Goal: Task Accomplishment & Management: Complete application form

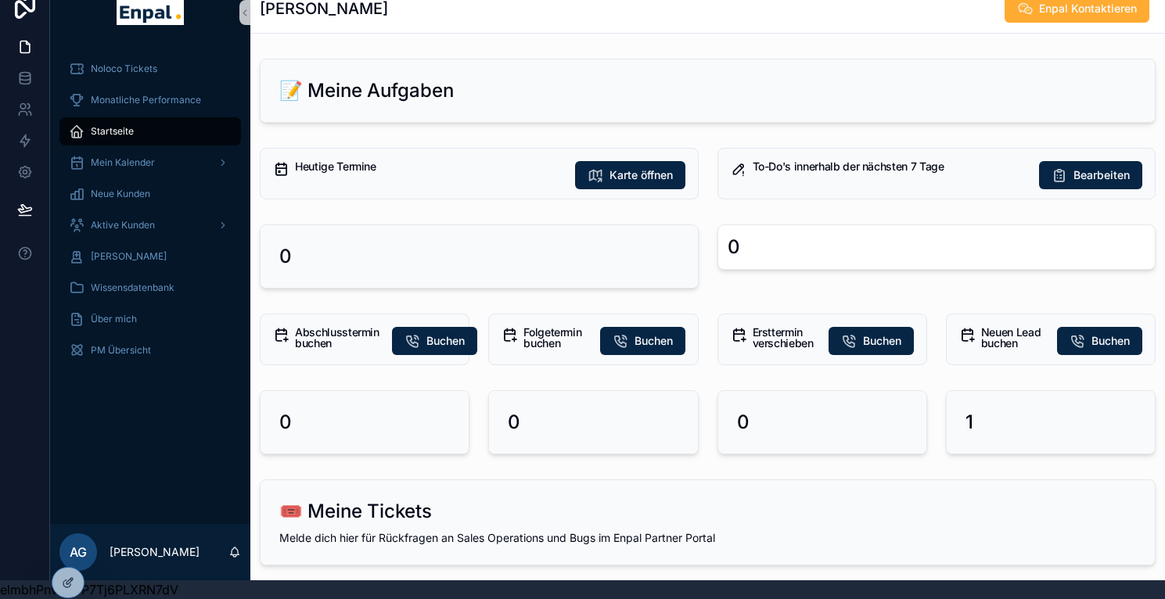
scroll to position [0, 12]
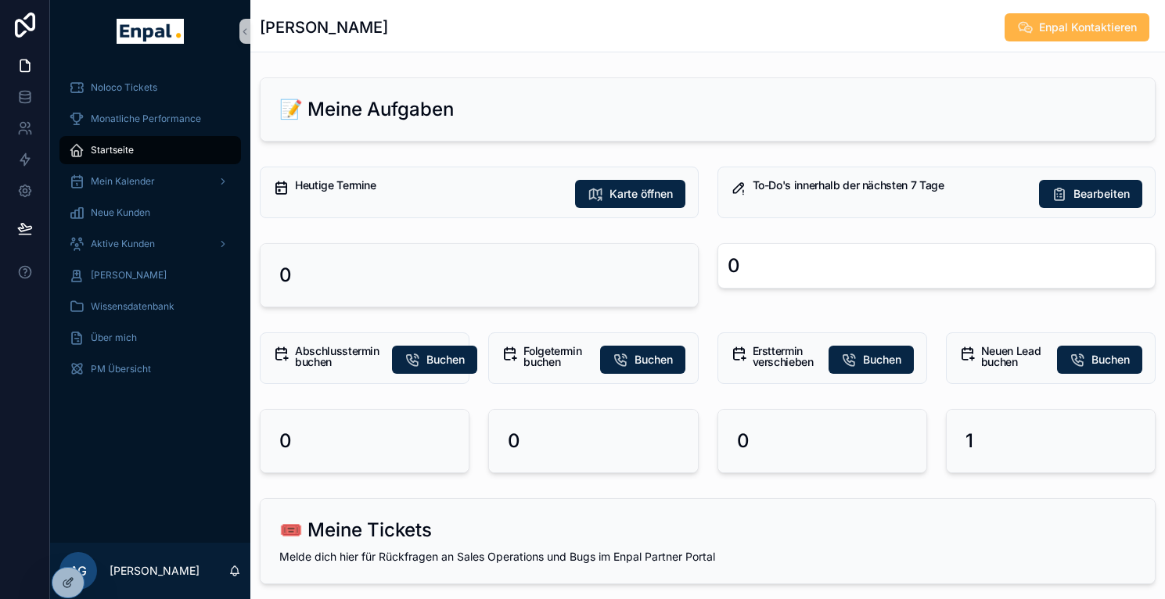
click at [1086, 21] on span "Enpal Kontaktieren" at bounding box center [1088, 28] width 98 height 16
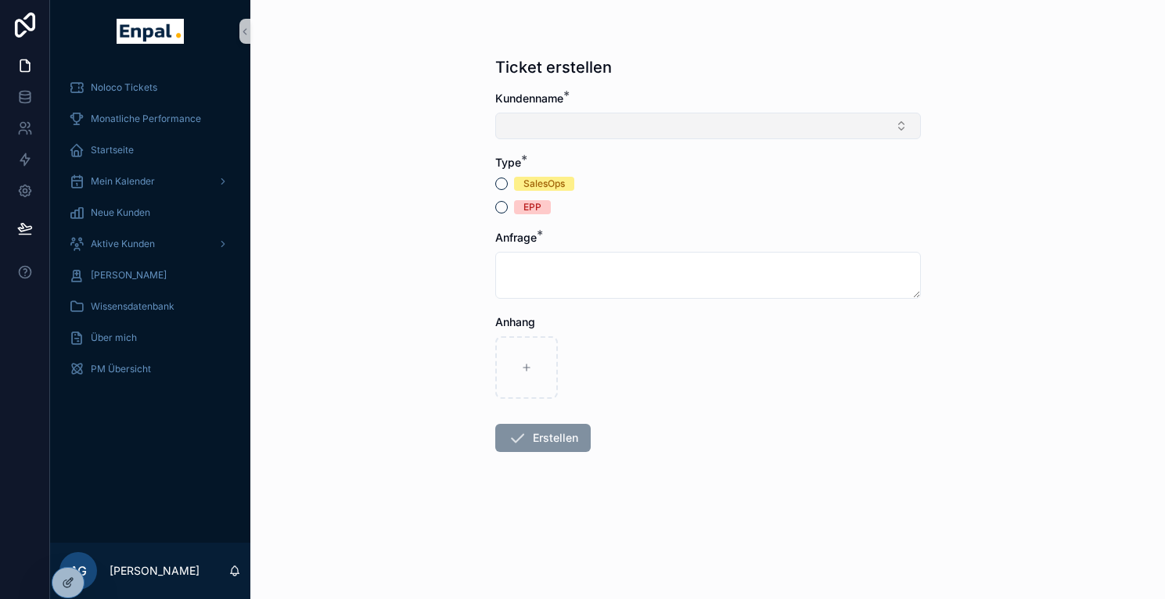
click at [620, 120] on button "Select Button" at bounding box center [708, 126] width 426 height 27
type input "*****"
click at [372, 212] on div "Ticket erstellen Kundenname * Type * SalesOps EPP Anfrage * Anhang Erstellen" at bounding box center [707, 299] width 915 height 599
click at [64, 550] on icon at bounding box center [68, 549] width 13 height 13
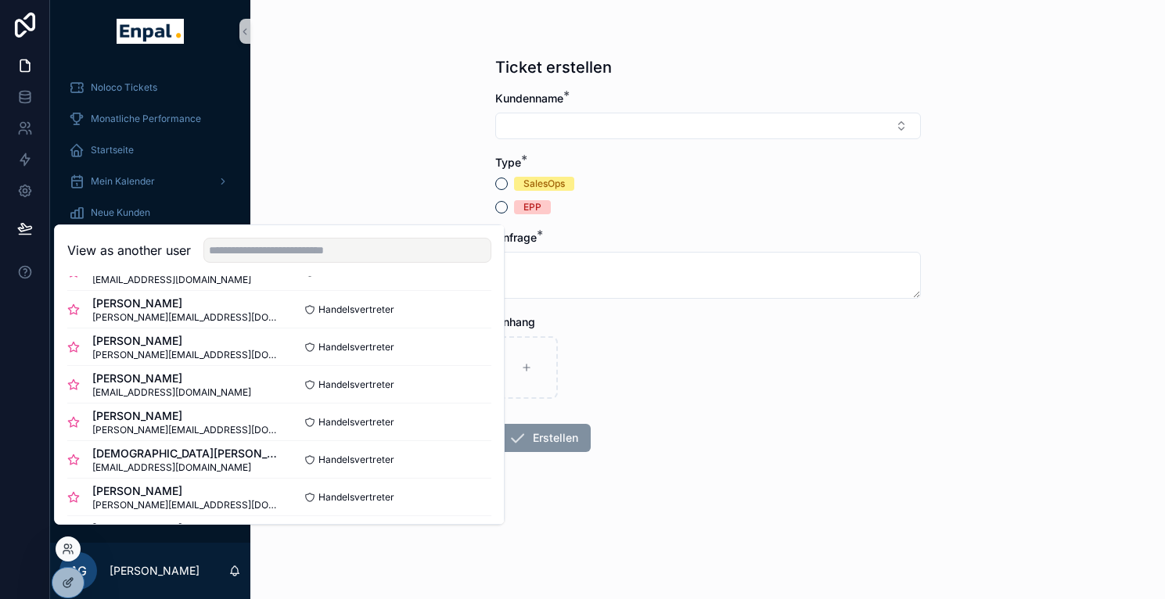
scroll to position [344, 0]
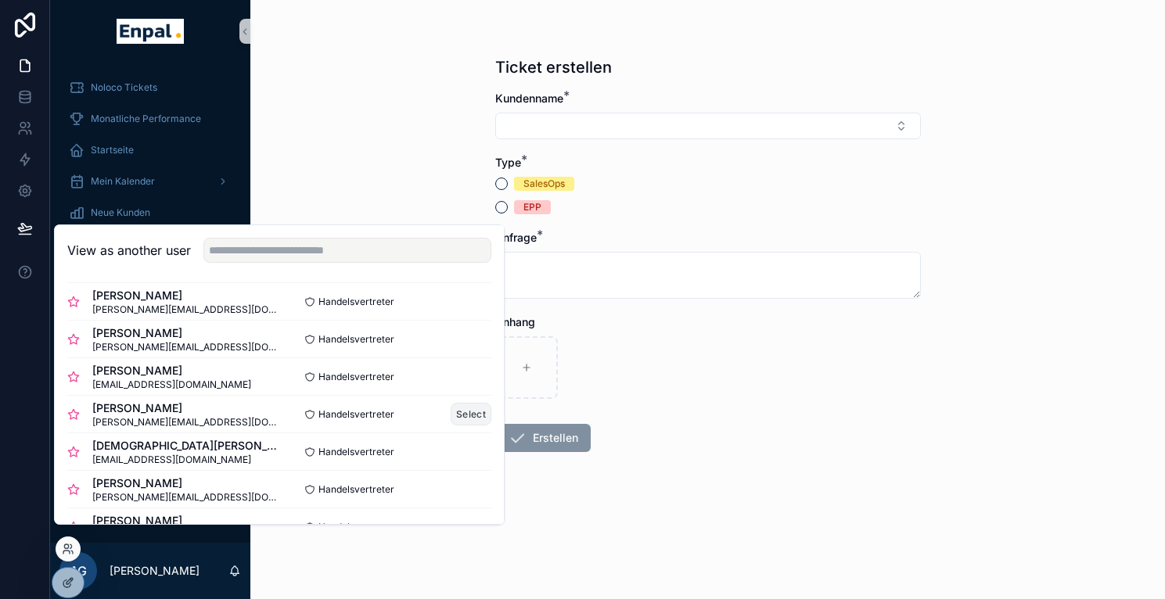
click at [463, 426] on button "Select" at bounding box center [471, 414] width 41 height 23
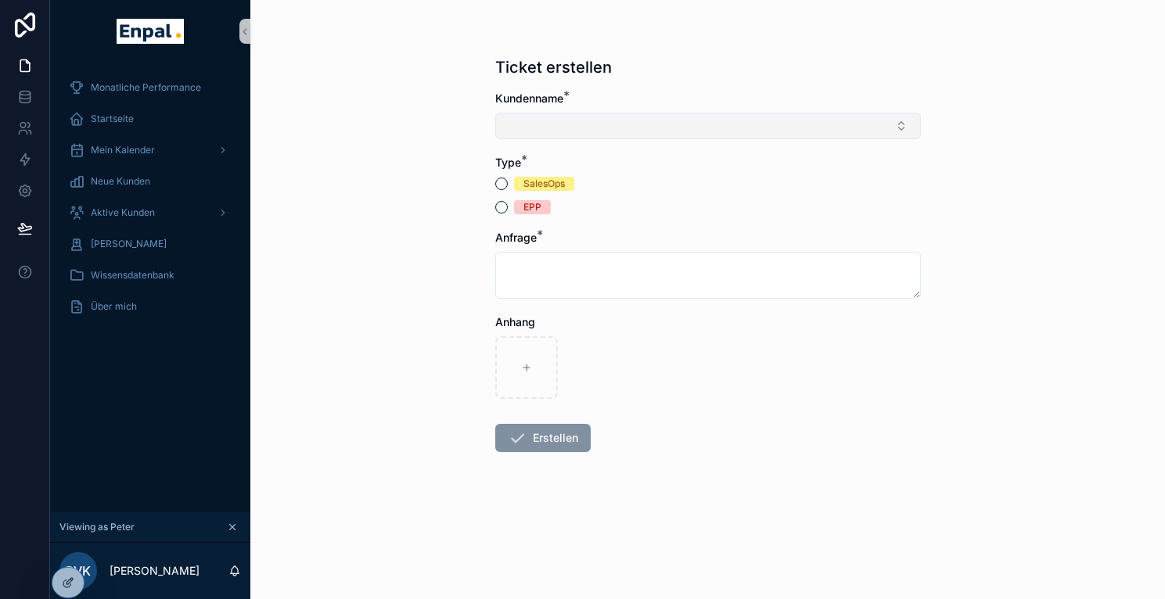
click at [587, 129] on button "Select Button" at bounding box center [708, 126] width 426 height 27
type input "*******"
click at [602, 183] on div "Markus Kriegel" at bounding box center [714, 187] width 418 height 25
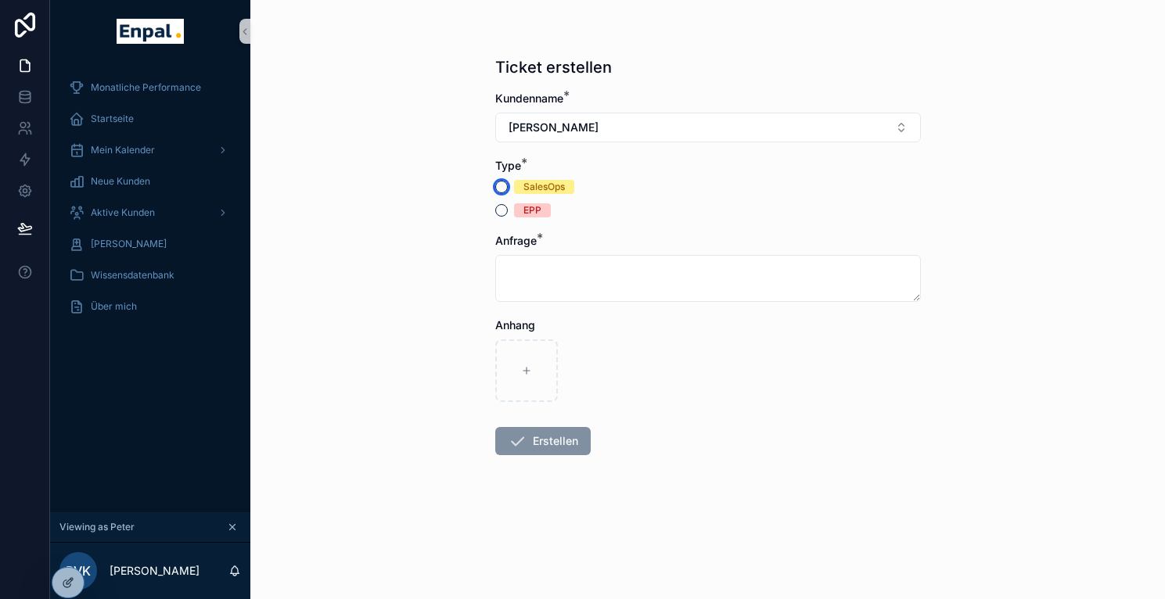
click at [507, 189] on button "SalesOps" at bounding box center [501, 187] width 13 height 13
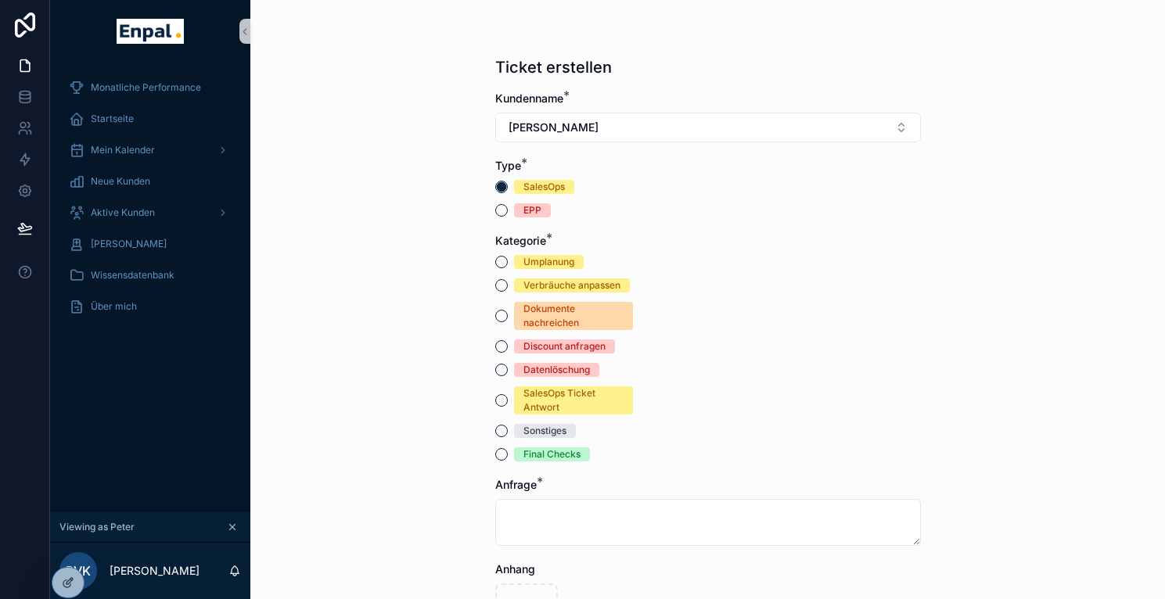
click at [508, 264] on div "Umplanung" at bounding box center [564, 262] width 138 height 14
click at [504, 262] on button "Umplanung" at bounding box center [501, 262] width 13 height 13
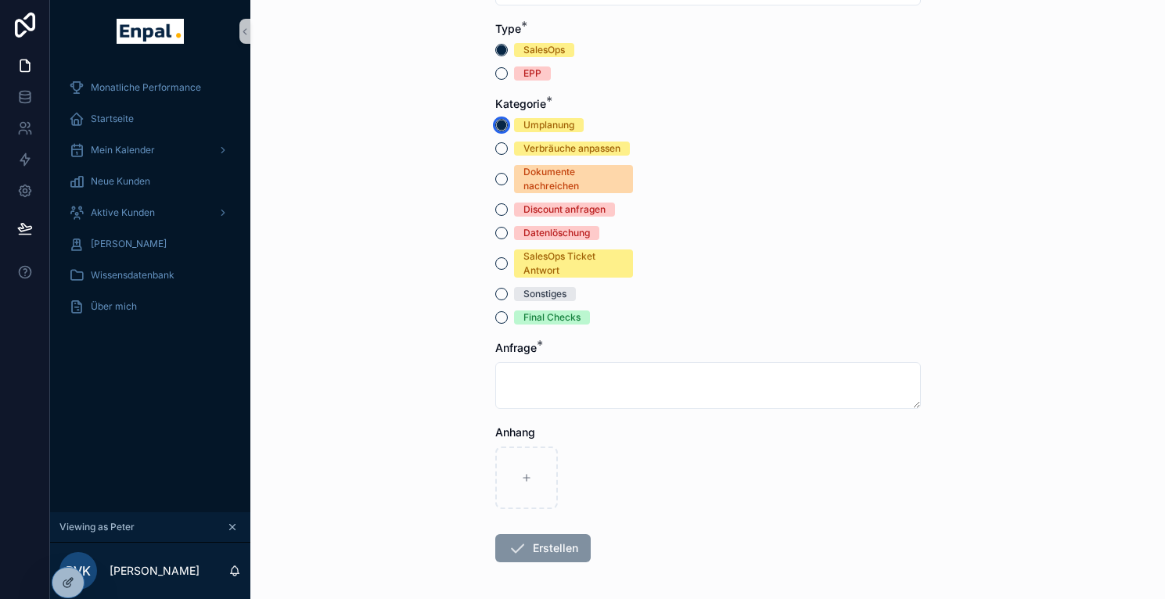
type button "UMPLANUNG"
